Goal: Navigation & Orientation: Find specific page/section

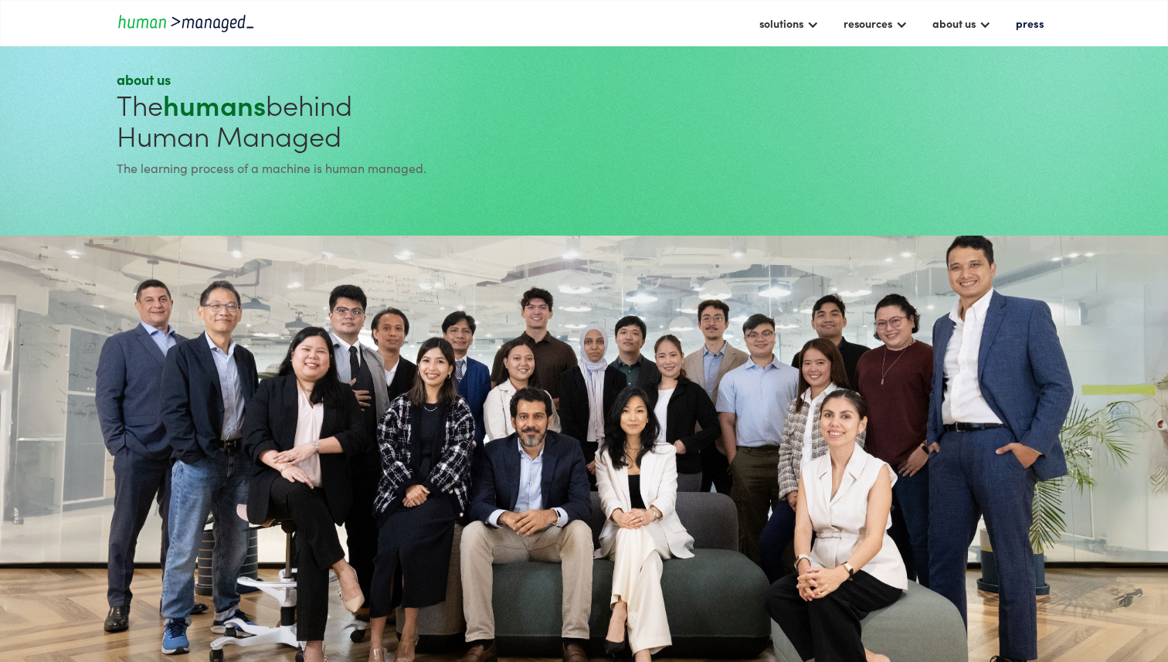
scroll to position [18, 0]
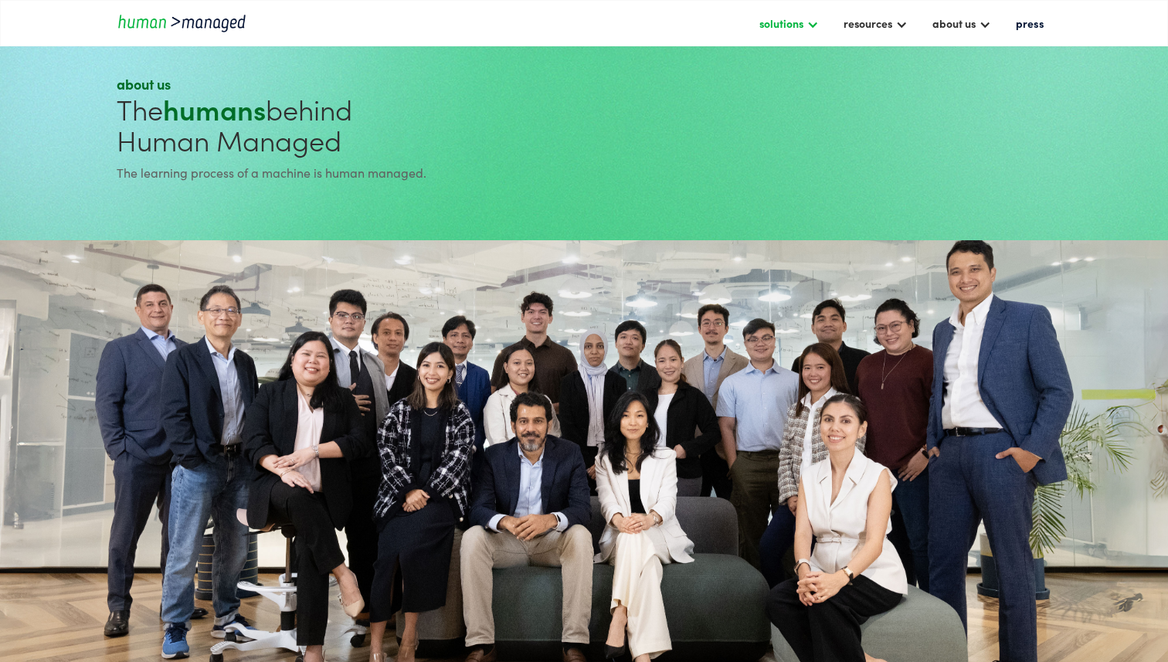
click at [801, 28] on div "solutions" at bounding box center [781, 23] width 44 height 19
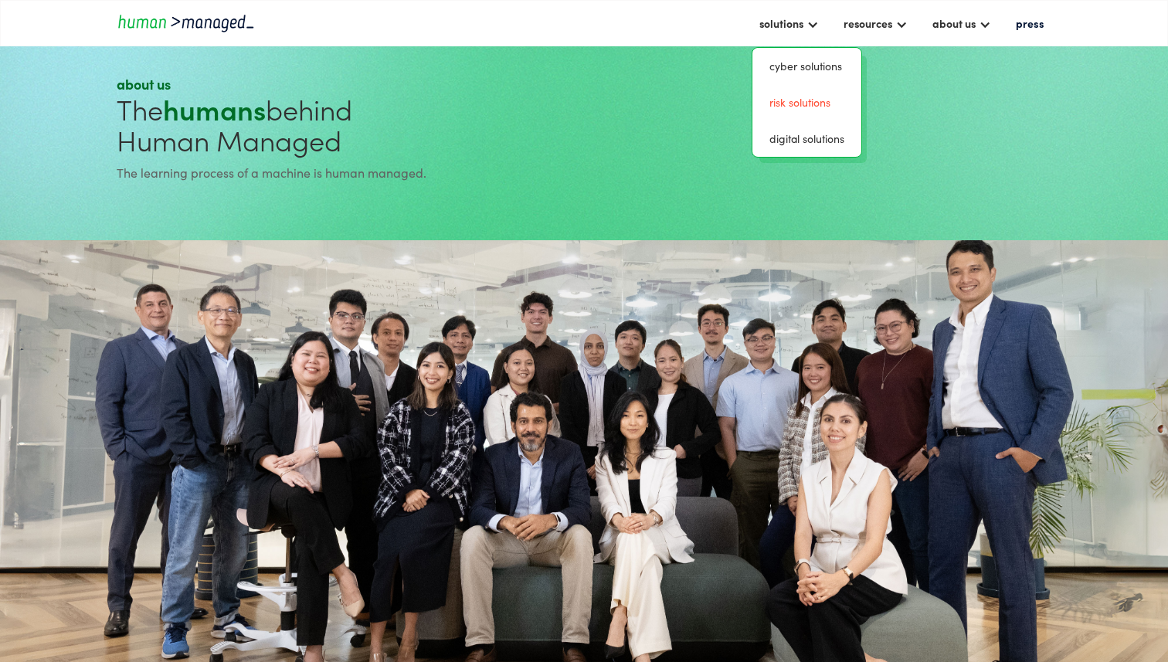
click at [792, 98] on link "risk solutions" at bounding box center [807, 102] width 97 height 24
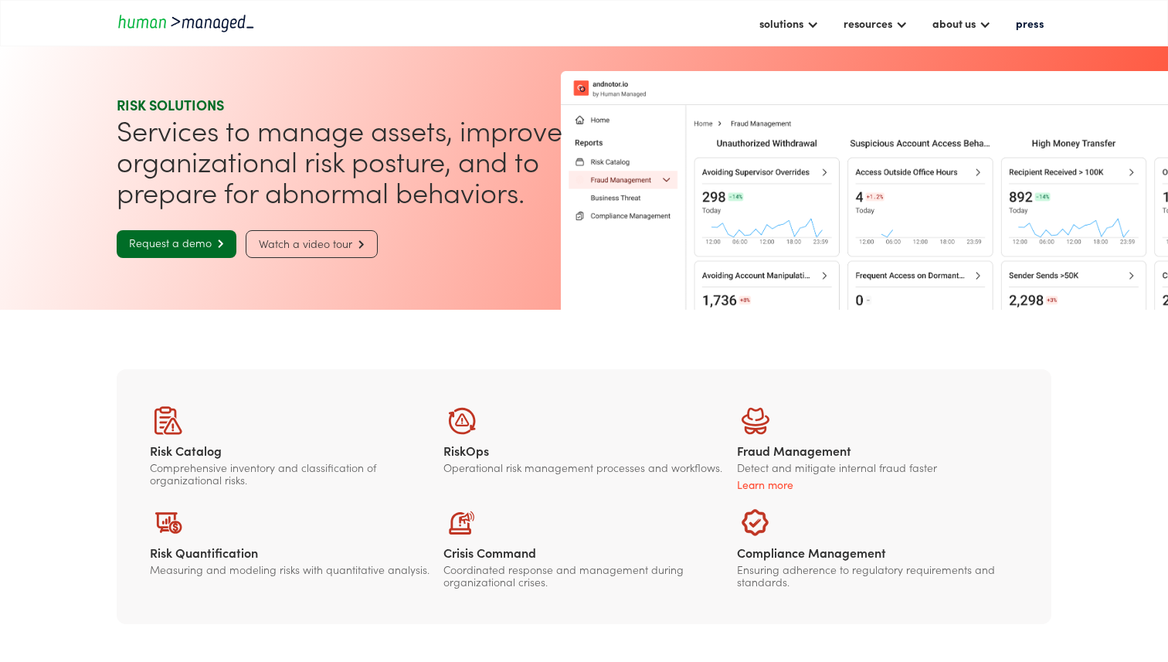
click at [158, 24] on img "home" at bounding box center [186, 22] width 139 height 21
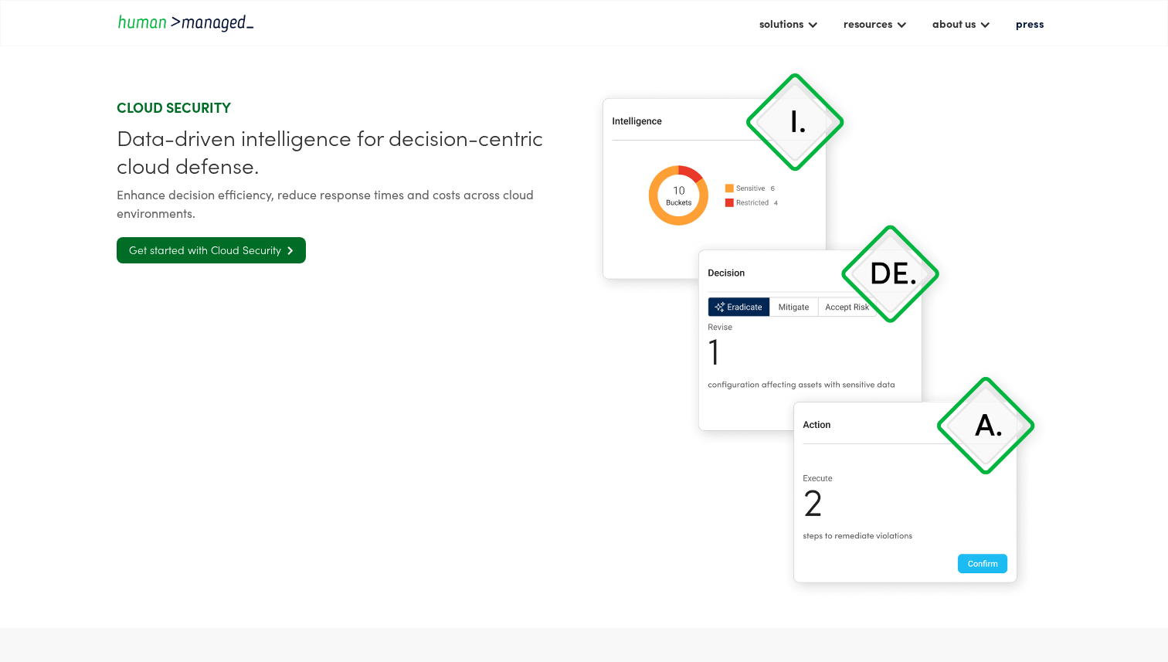
scroll to position [2457, 0]
